Goal: Task Accomplishment & Management: Manage account settings

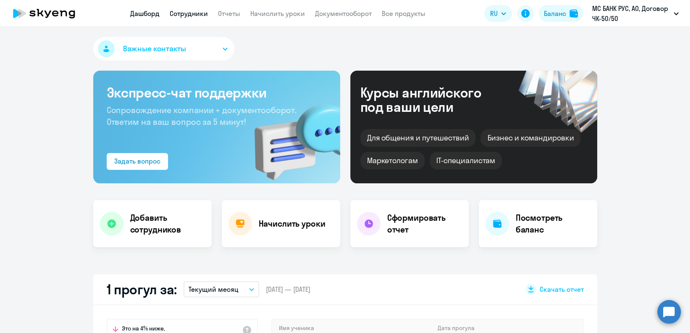
click at [197, 17] on link "Сотрудники" at bounding box center [189, 13] width 38 height 8
select select "30"
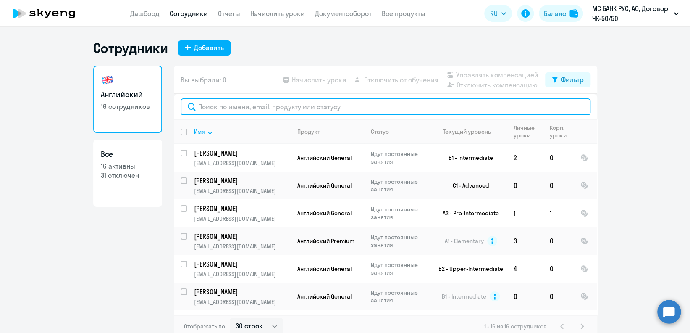
click at [316, 112] on input "text" at bounding box center [386, 106] width 410 height 17
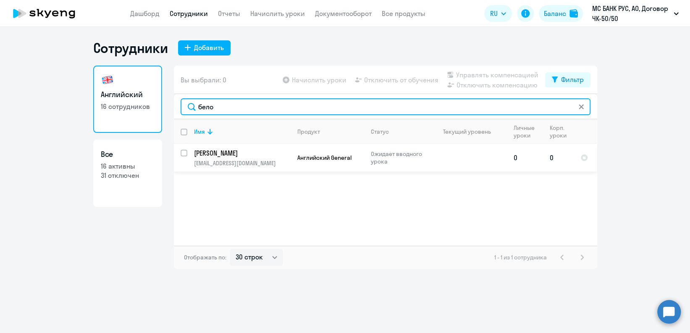
type input "бело"
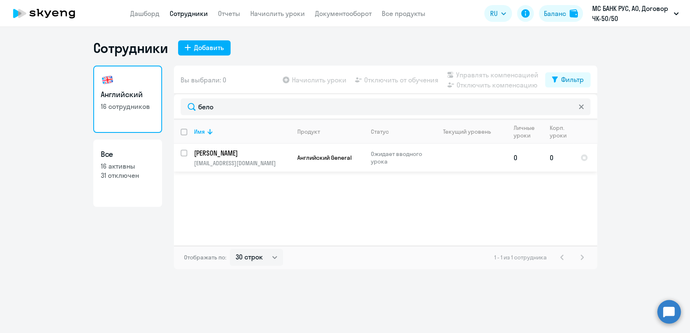
click at [185, 155] on input "select row 42693131" at bounding box center [189, 158] width 17 height 17
checkbox input "true"
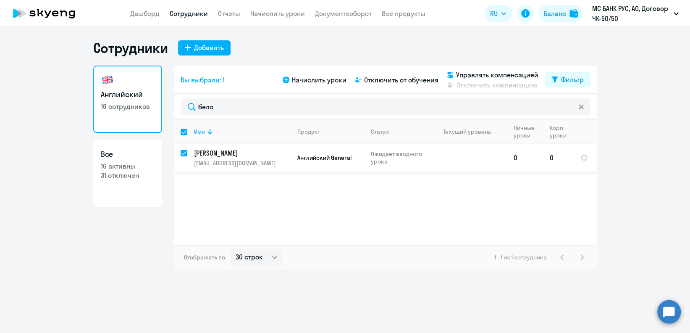
click at [185, 155] on input "deselect row 42693131" at bounding box center [189, 158] width 17 height 17
checkbox input "false"
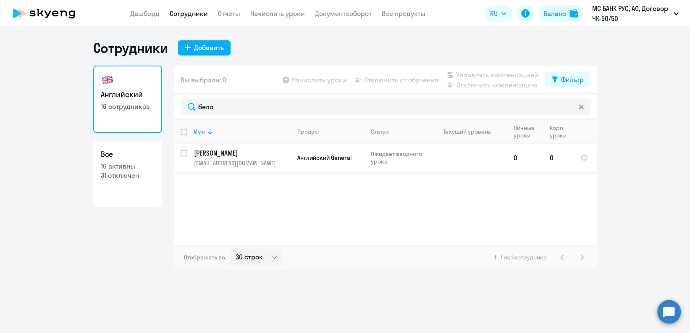
click at [189, 151] on td "[PERSON_NAME] [EMAIL_ADDRESS][DOMAIN_NAME]" at bounding box center [238, 158] width 103 height 28
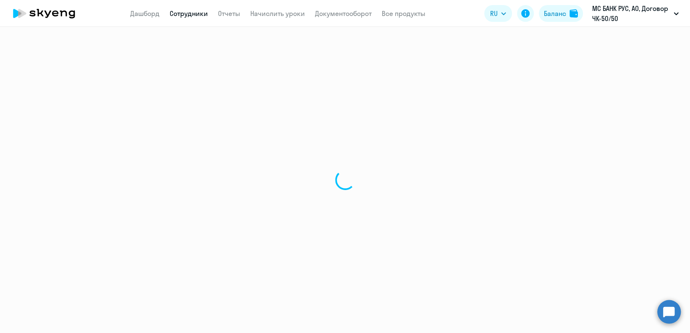
select select "english"
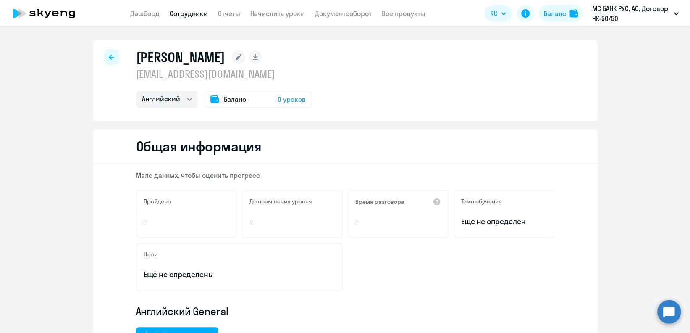
click at [199, 10] on link "Сотрудники" at bounding box center [189, 13] width 38 height 8
select select "30"
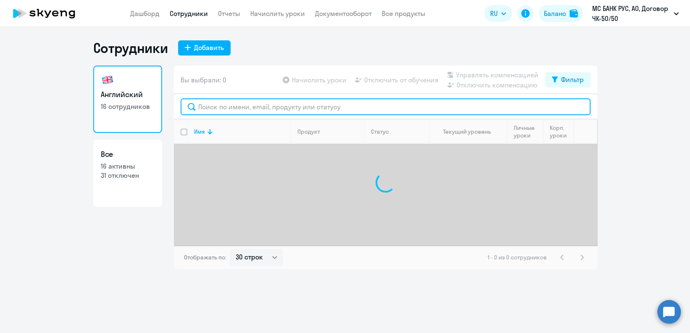
click at [281, 110] on input "text" at bounding box center [386, 106] width 410 height 17
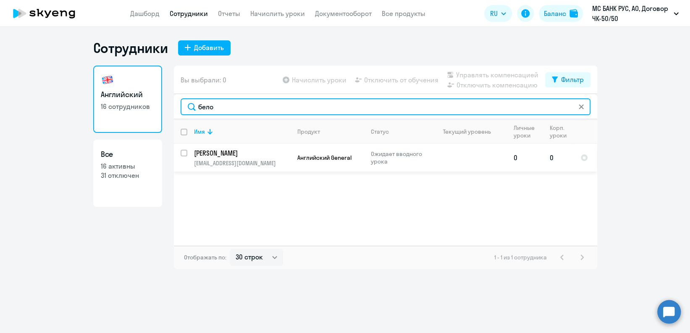
type input "бело"
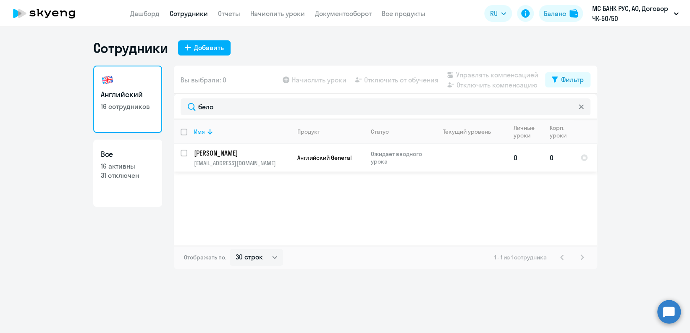
click at [184, 152] on input "select row 42693131" at bounding box center [189, 158] width 17 height 17
checkbox input "true"
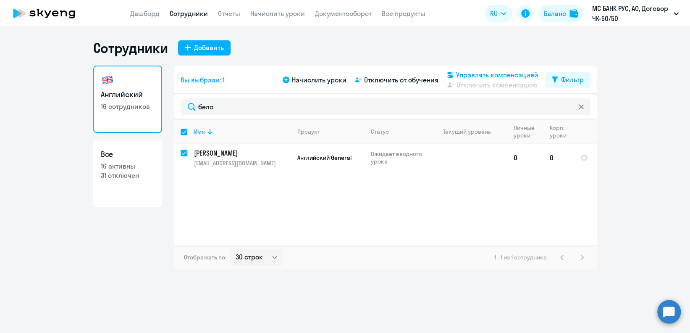
click at [467, 73] on span "Управлять компенсацией" at bounding box center [497, 75] width 82 height 10
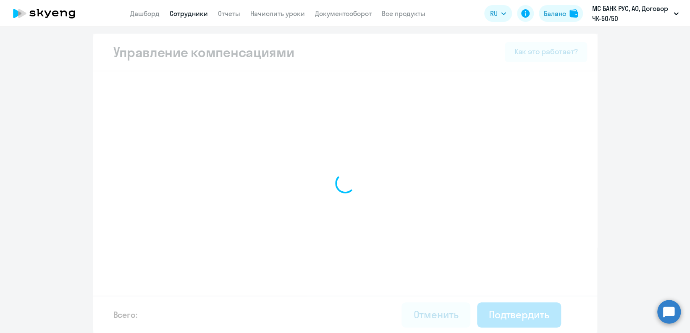
select select "MONTHLY"
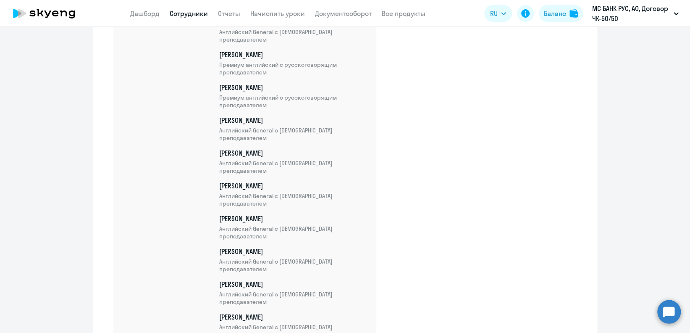
scroll to position [638, 0]
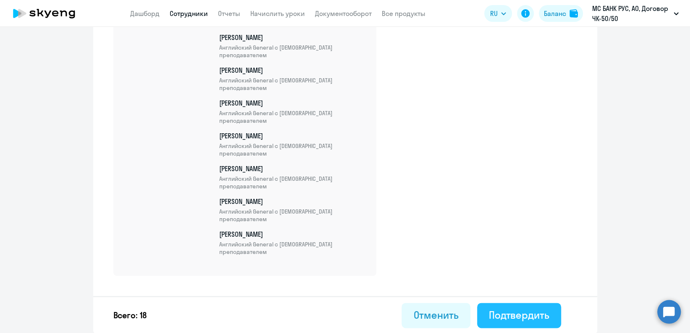
click at [525, 315] on div "Подтвердить" at bounding box center [519, 314] width 60 height 13
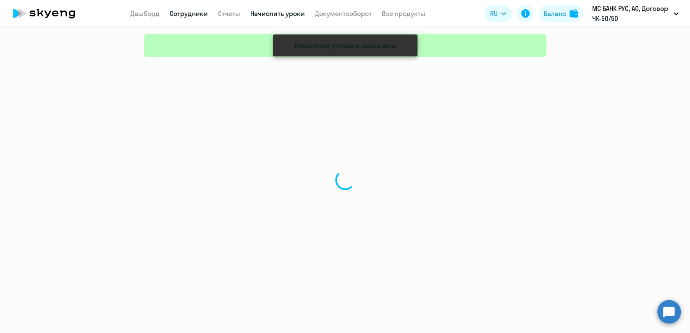
select select "30"
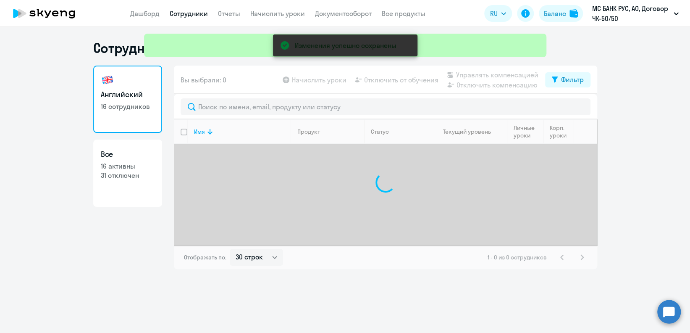
click at [283, 13] on div "Изменения успешно сохранены" at bounding box center [345, 30] width 409 height 60
click at [283, 10] on div "Изменения успешно сохранены" at bounding box center [345, 30] width 409 height 60
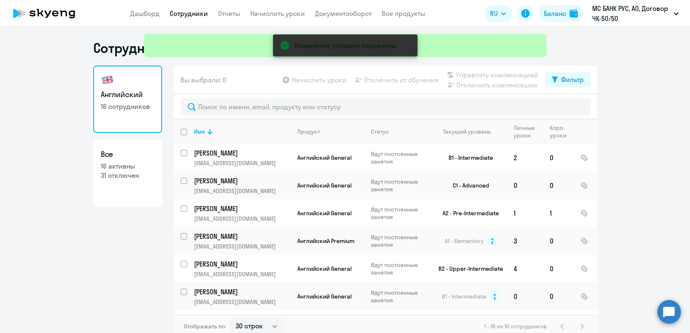
click at [271, 13] on div "Изменения успешно сохранены" at bounding box center [345, 30] width 409 height 60
click at [275, 5] on div "Изменения успешно сохранены" at bounding box center [345, 30] width 409 height 60
click at [630, 50] on ng-component "Сотрудники Добавить Английский 16 сотрудников Все 16 активны 31 отключен Вы выб…" at bounding box center [345, 188] width 690 height 298
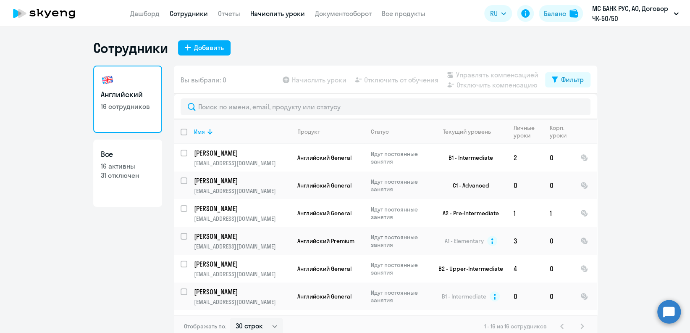
click at [285, 16] on link "Начислить уроки" at bounding box center [277, 13] width 55 height 8
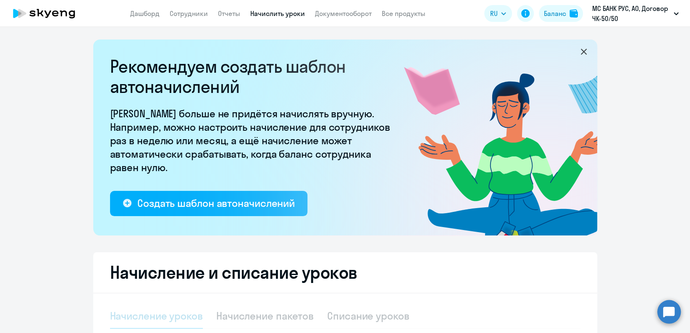
select select "10"
